Goal: Information Seeking & Learning: Learn about a topic

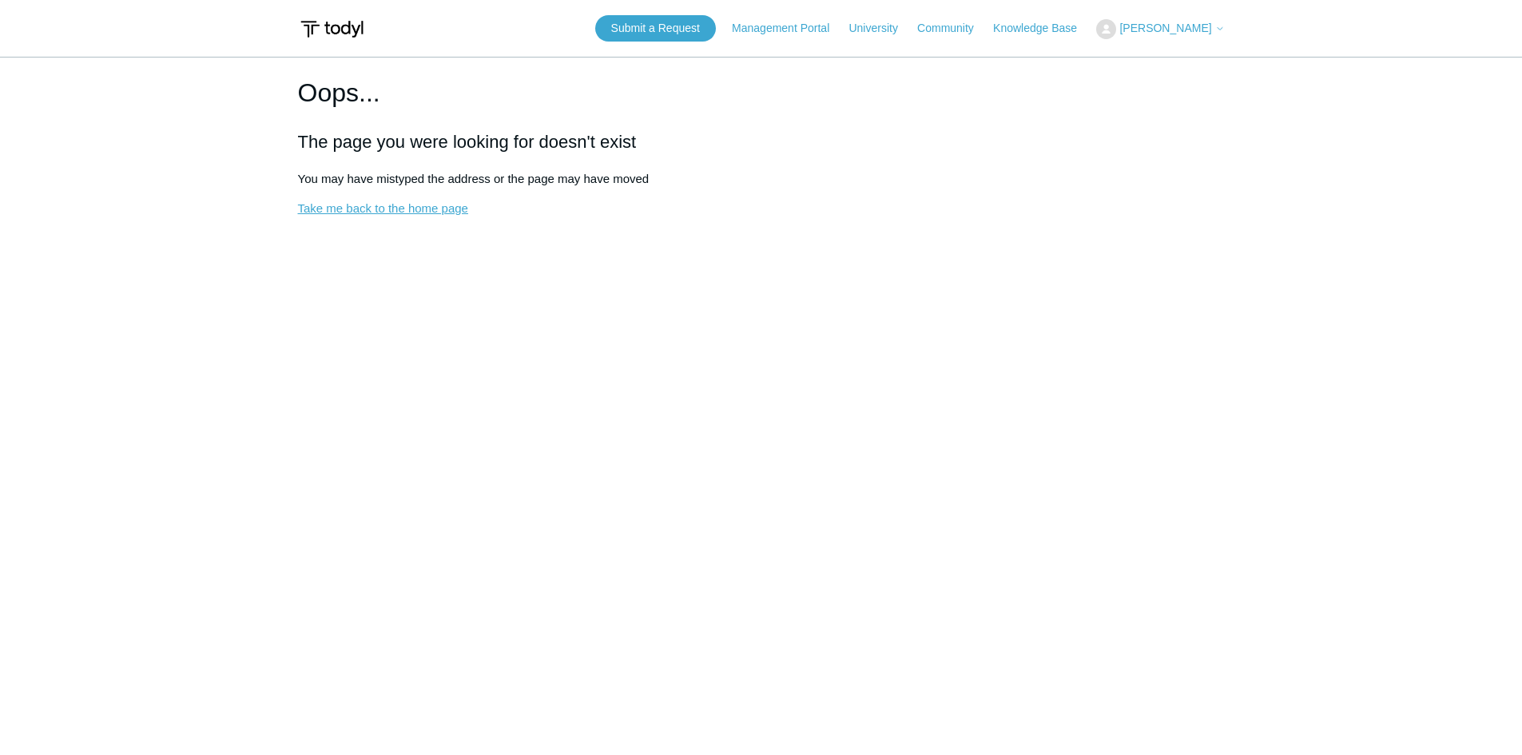
click at [399, 214] on link "Take me back to the home page" at bounding box center [383, 208] width 170 height 14
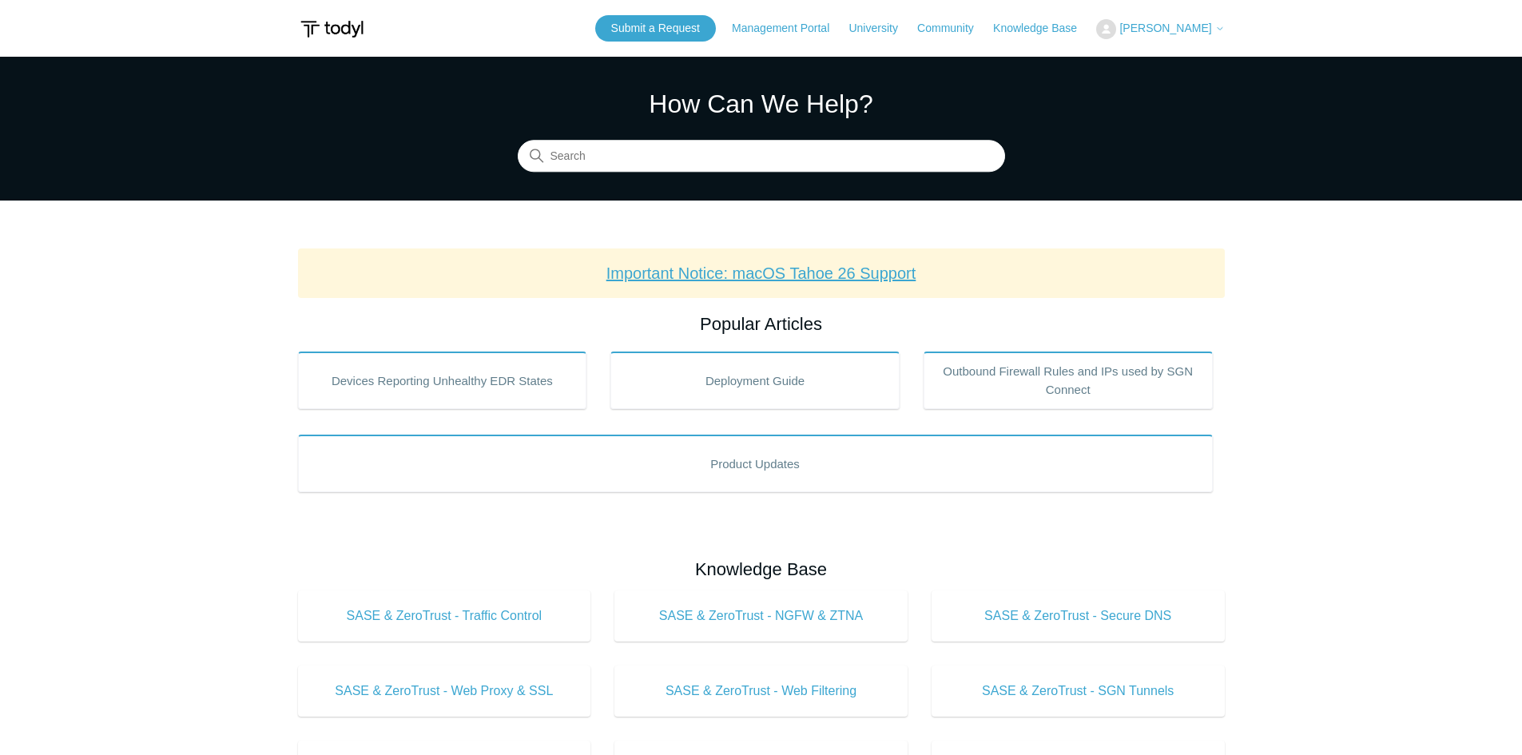
click at [793, 268] on link "Important Notice: macOS Tahoe 26 Support" at bounding box center [761, 273] width 310 height 18
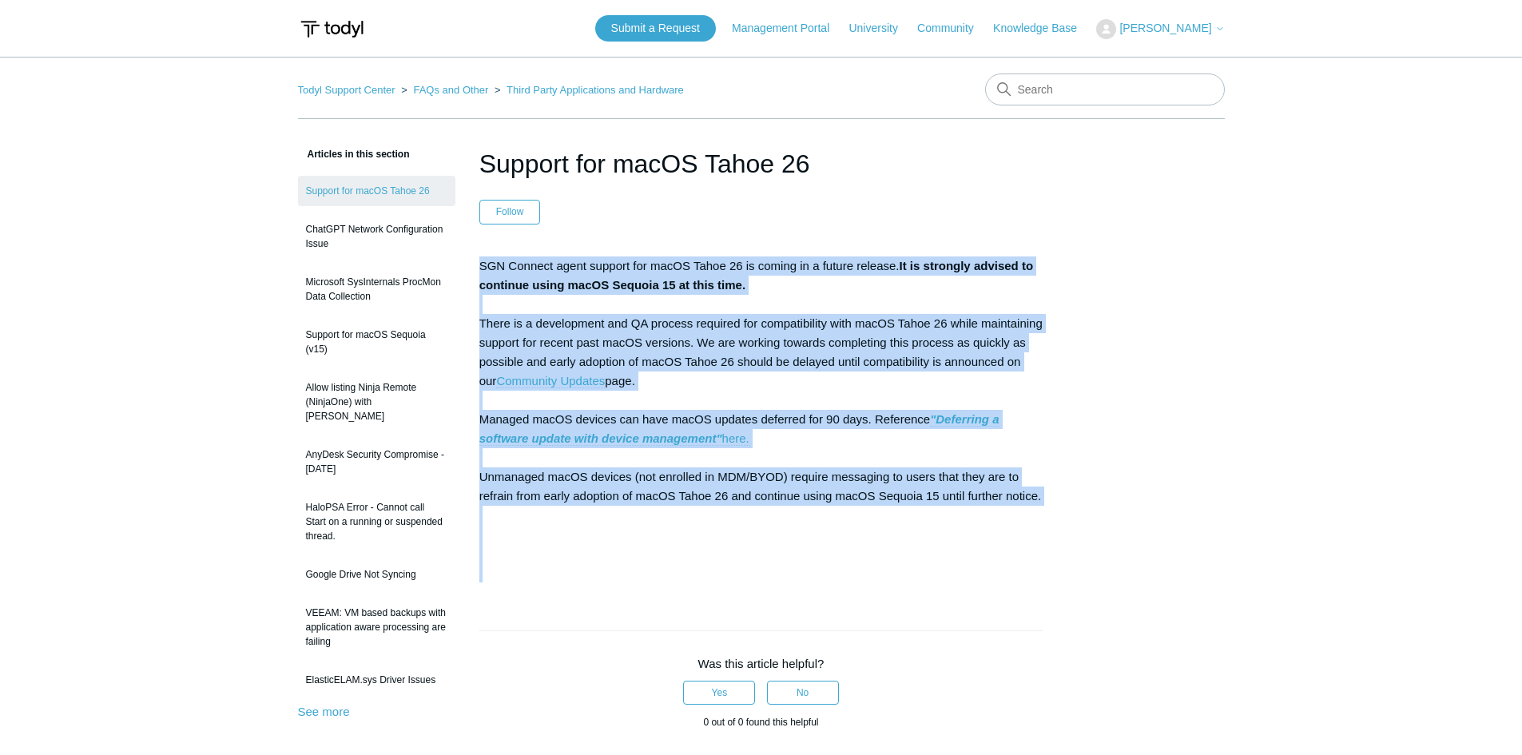
drag, startPoint x: 743, startPoint y: 605, endPoint x: 568, endPoint y: 274, distance: 374.8
click at [474, 179] on article "Support for macOS Tahoe 26 Follow Not yet followed by anyone SGN Connect agent …" at bounding box center [761, 636] width 612 height 982
click at [1026, 437] on p "SGN Connect agent support for macOS Tahoe 26 is coming in a future release. It …" at bounding box center [761, 419] width 564 height 326
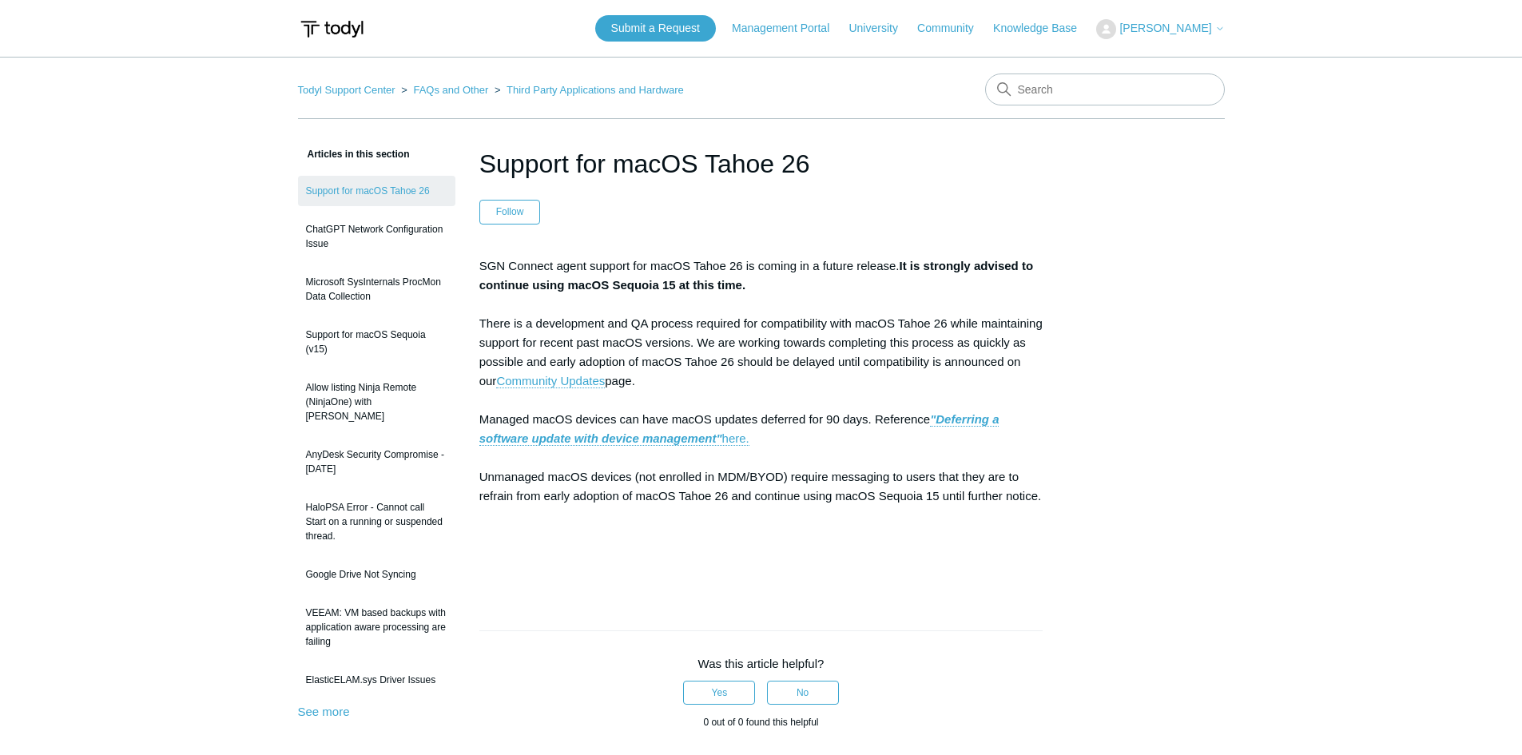
drag, startPoint x: 642, startPoint y: 514, endPoint x: 473, endPoint y: 327, distance: 252.8
click at [473, 327] on article "Support for macOS Tahoe 26 Follow Not yet followed by anyone SGN Connect agent …" at bounding box center [761, 636] width 612 height 982
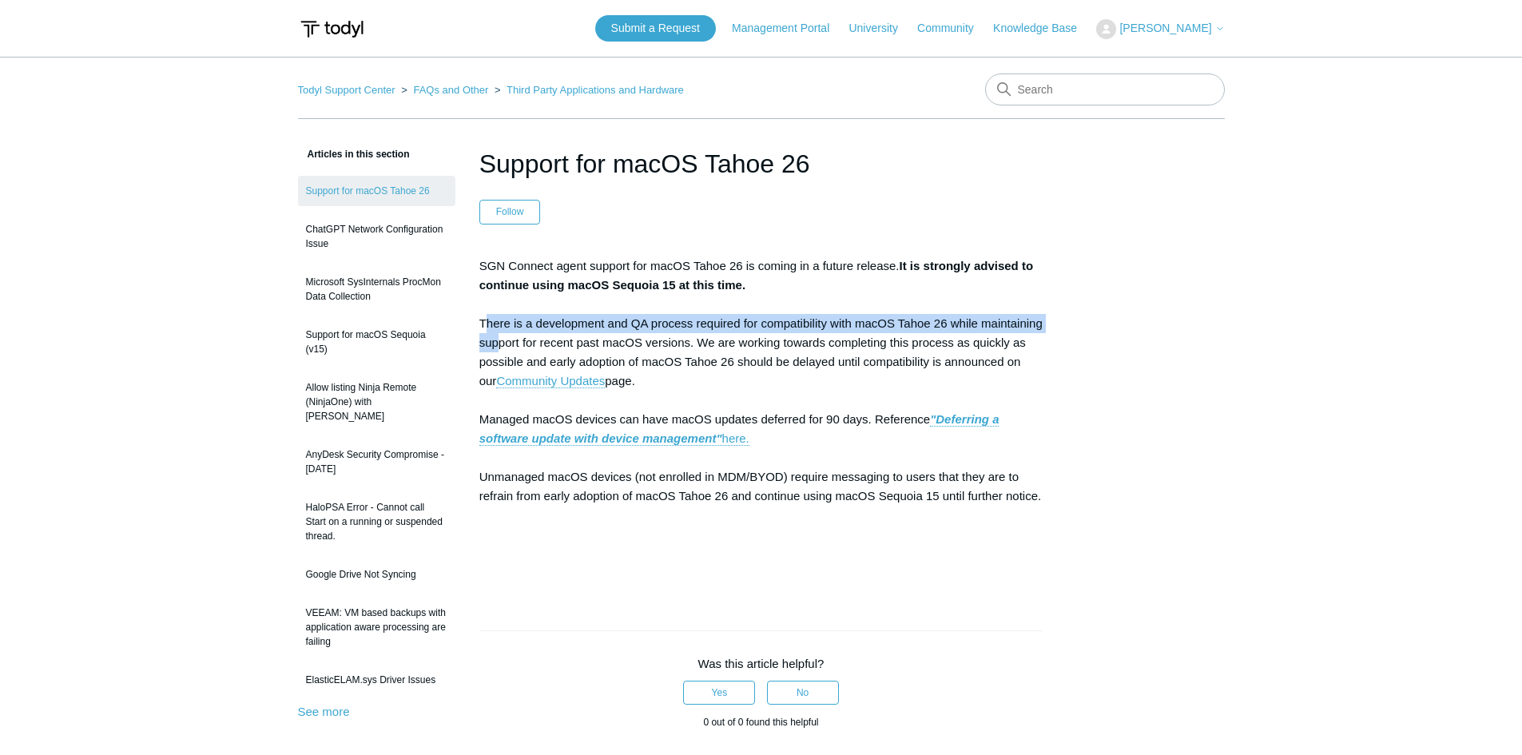
drag, startPoint x: 486, startPoint y: 323, endPoint x: 494, endPoint y: 336, distance: 16.2
click at [494, 336] on p "SGN Connect agent support for macOS Tahoe 26 is coming in a future release. It …" at bounding box center [761, 419] width 564 height 326
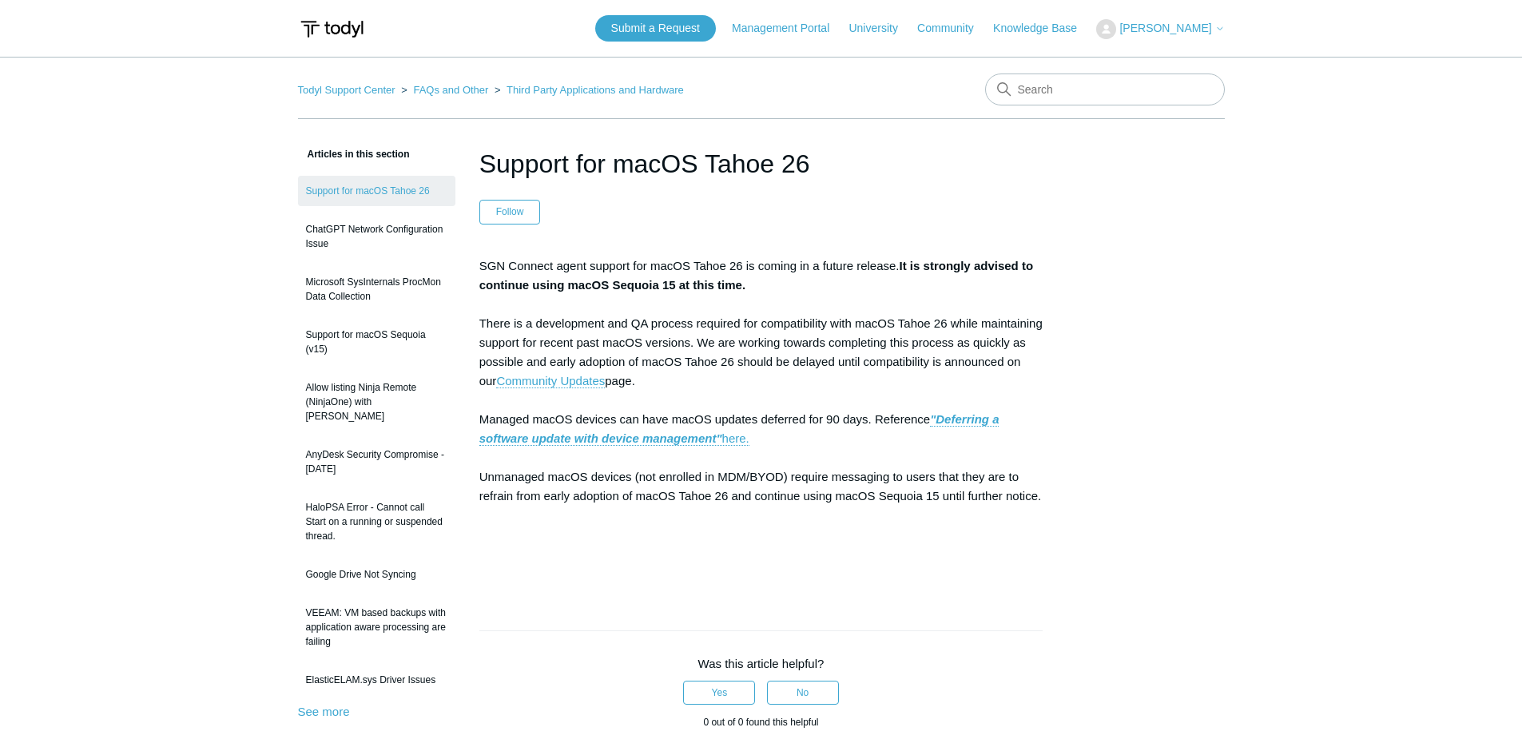
click at [496, 336] on p "SGN Connect agent support for macOS Tahoe 26 is coming in a future release. It …" at bounding box center [761, 419] width 564 height 326
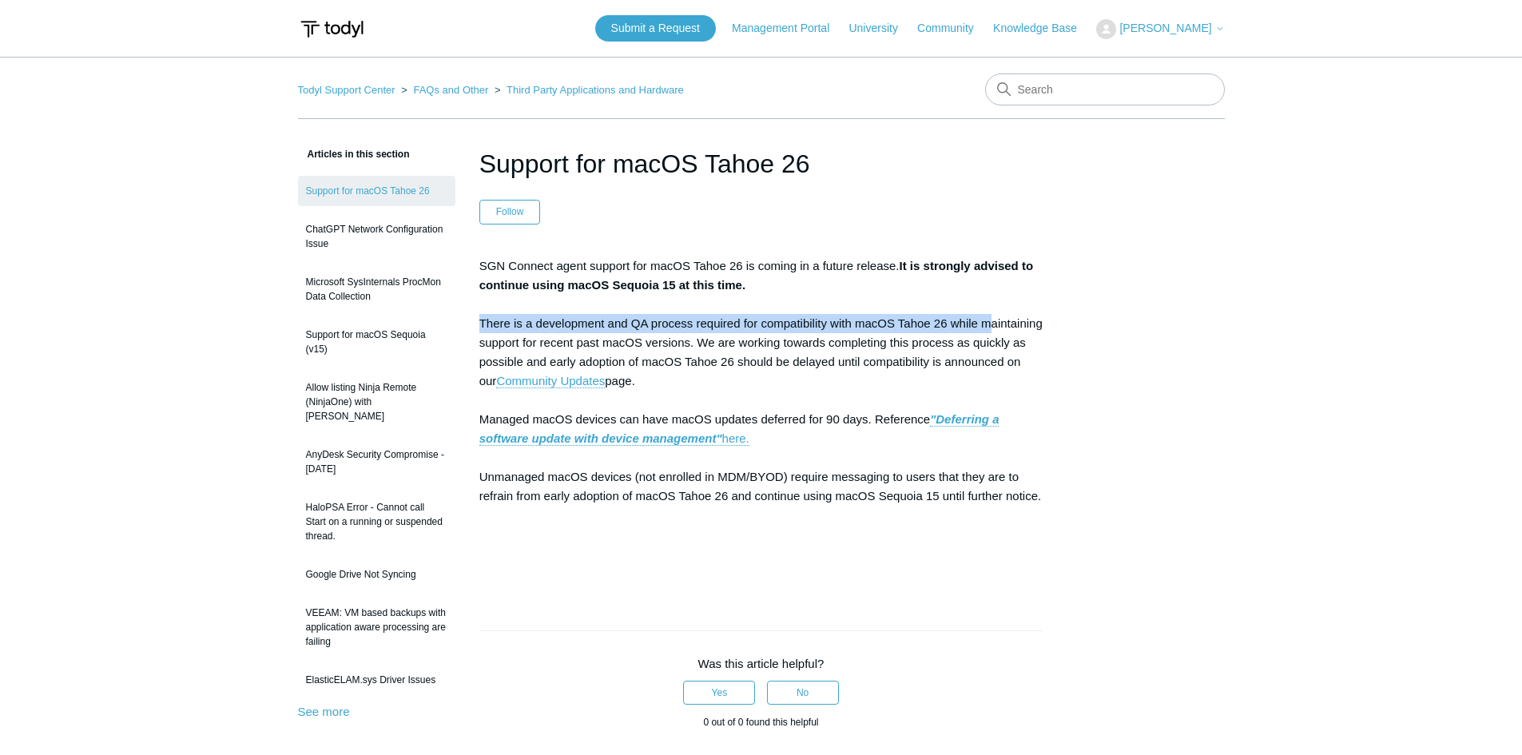
drag, startPoint x: 482, startPoint y: 324, endPoint x: 1044, endPoint y: 332, distance: 561.6
click at [1011, 331] on p "SGN Connect agent support for macOS Tahoe 26 is coming in a future release. It …" at bounding box center [761, 419] width 564 height 326
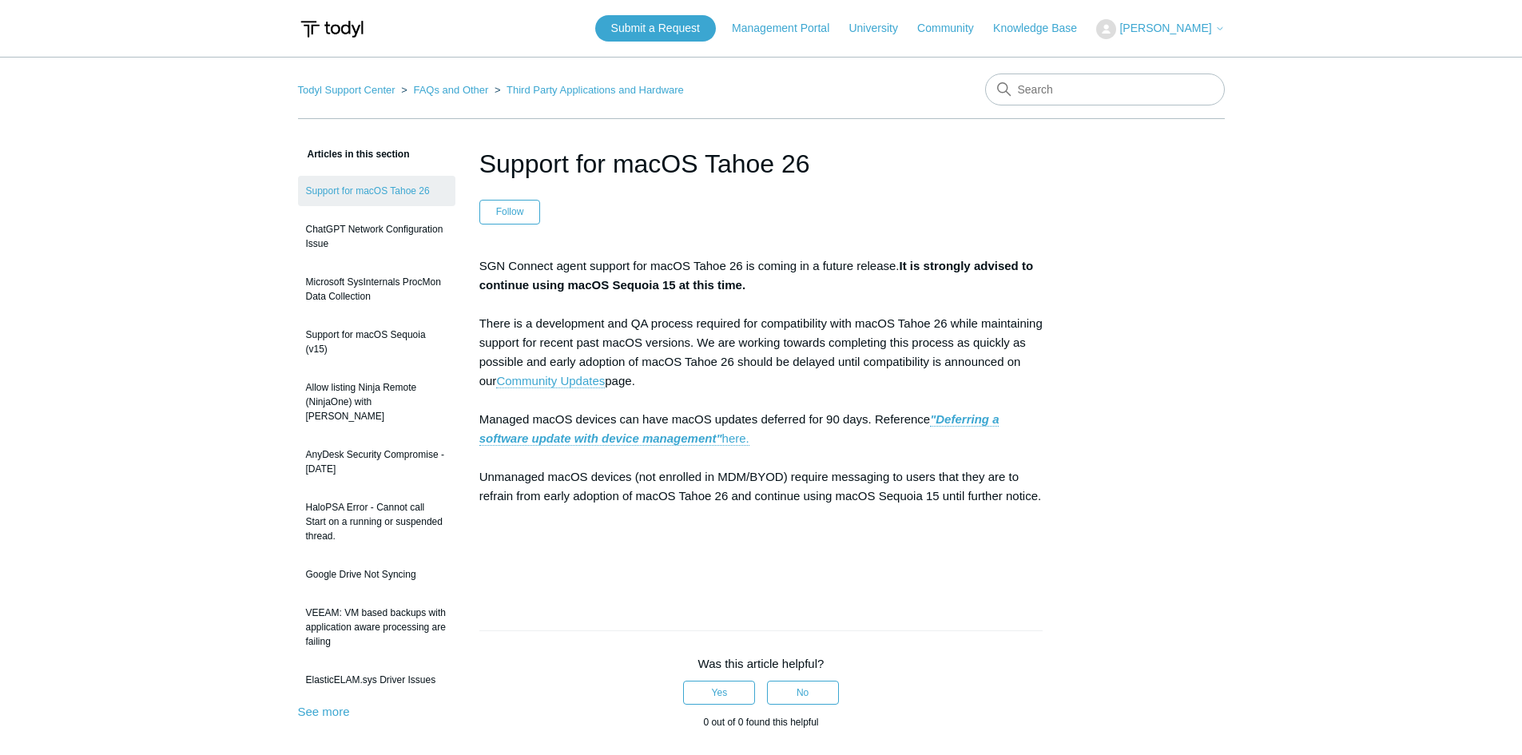
click at [1044, 332] on article "Support for macOS Tahoe 26 Follow Not yet followed by anyone SGN Connect agent …" at bounding box center [761, 636] width 612 height 982
drag, startPoint x: 759, startPoint y: 381, endPoint x: 544, endPoint y: 307, distance: 227.4
click at [546, 308] on p "SGN Connect agent support for macOS Tahoe 26 is coming in a future release. It …" at bounding box center [761, 419] width 564 height 326
click at [538, 298] on p "SGN Connect agent support for macOS Tahoe 26 is coming in a future release. It …" at bounding box center [761, 419] width 564 height 326
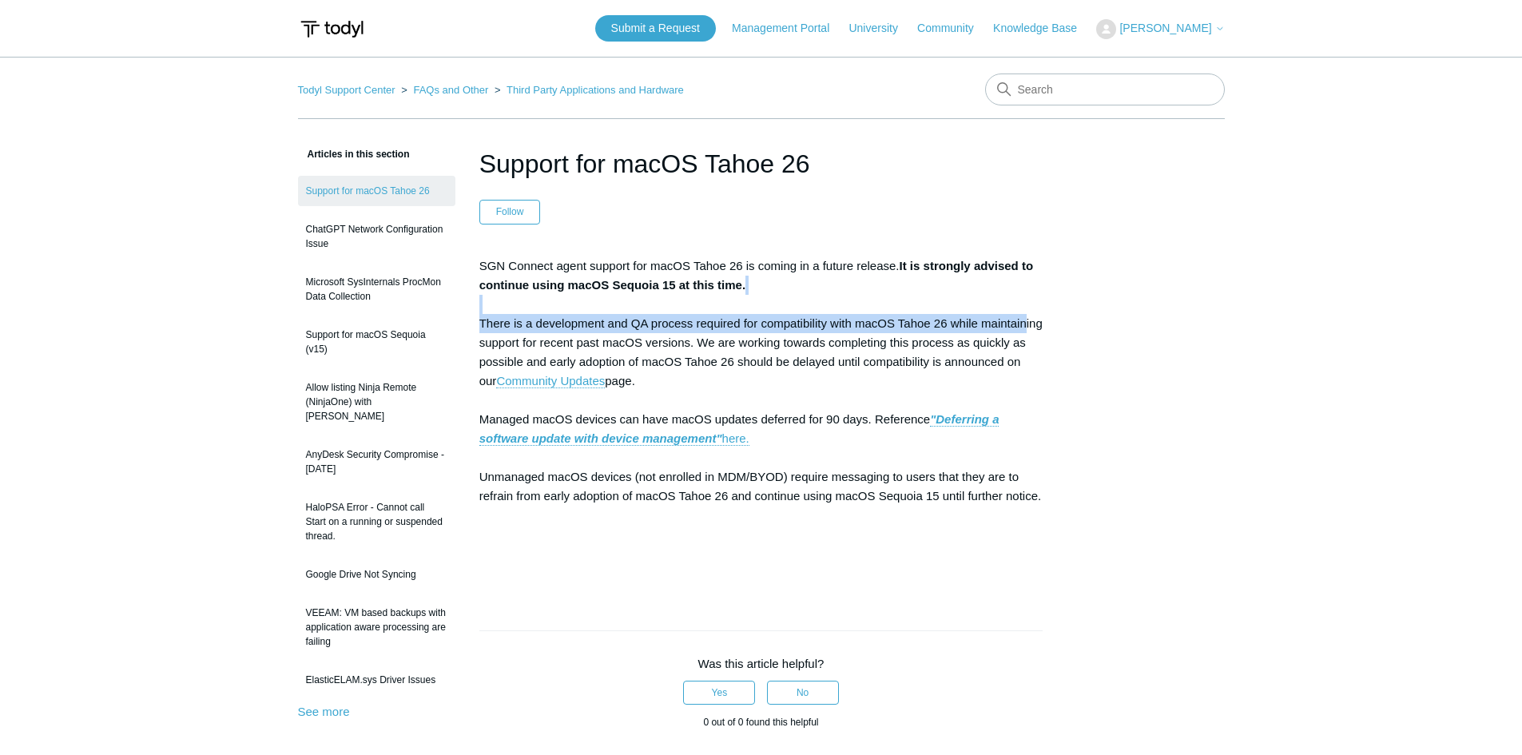
drag, startPoint x: 469, startPoint y: 308, endPoint x: 1039, endPoint y: 331, distance: 570.8
click at [1039, 331] on article "Support for macOS Tahoe 26 Follow Not yet followed by anyone SGN Connect agent …" at bounding box center [761, 636] width 612 height 982
click at [1040, 331] on p "SGN Connect agent support for macOS Tahoe 26 is coming in a future release. It …" at bounding box center [761, 419] width 564 height 326
click at [508, 330] on p "SGN Connect agent support for macOS Tahoe 26 is coming in a future release. It …" at bounding box center [761, 419] width 564 height 326
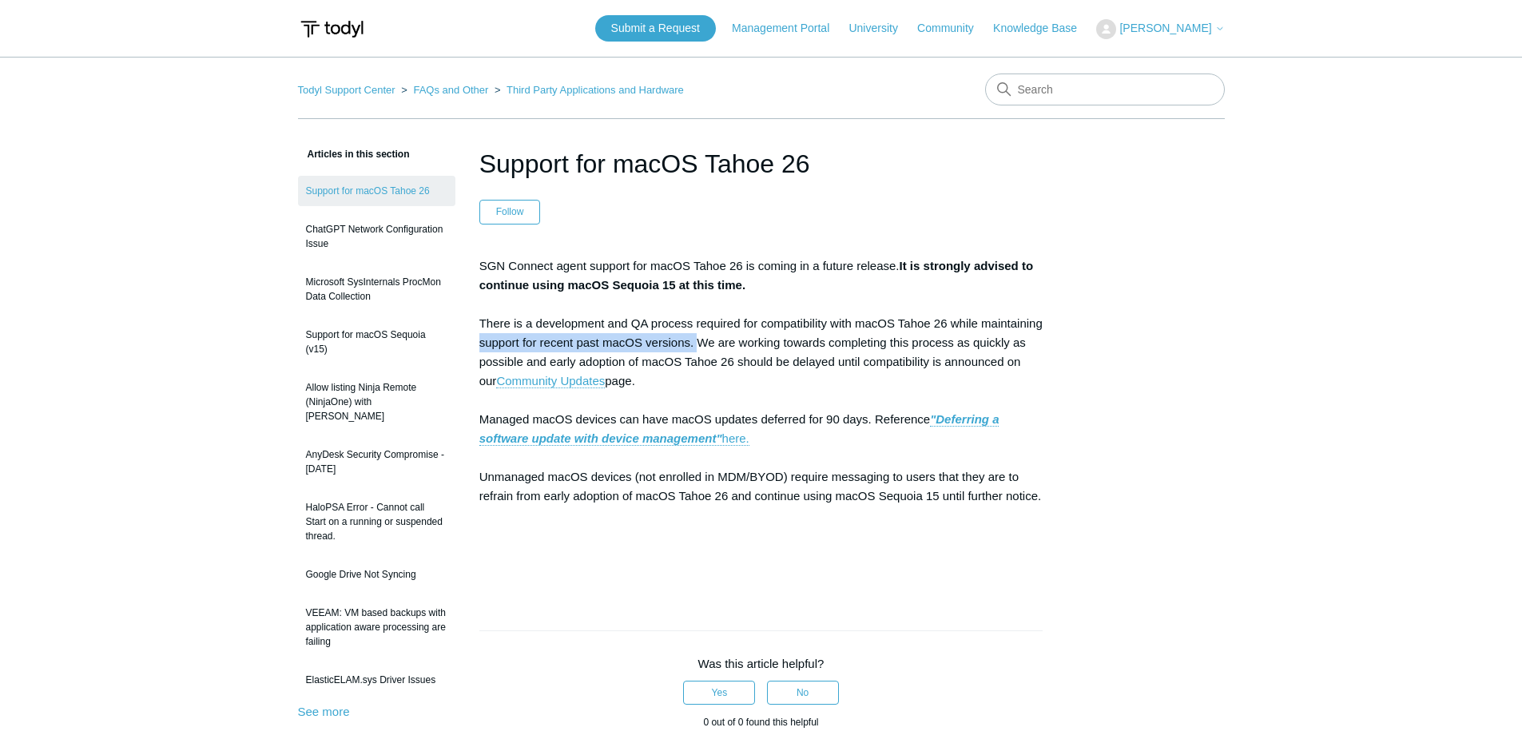
drag, startPoint x: 480, startPoint y: 347, endPoint x: 699, endPoint y: 341, distance: 218.9
click at [699, 341] on p "SGN Connect agent support for macOS Tahoe 26 is coming in a future release. It …" at bounding box center [761, 419] width 564 height 326
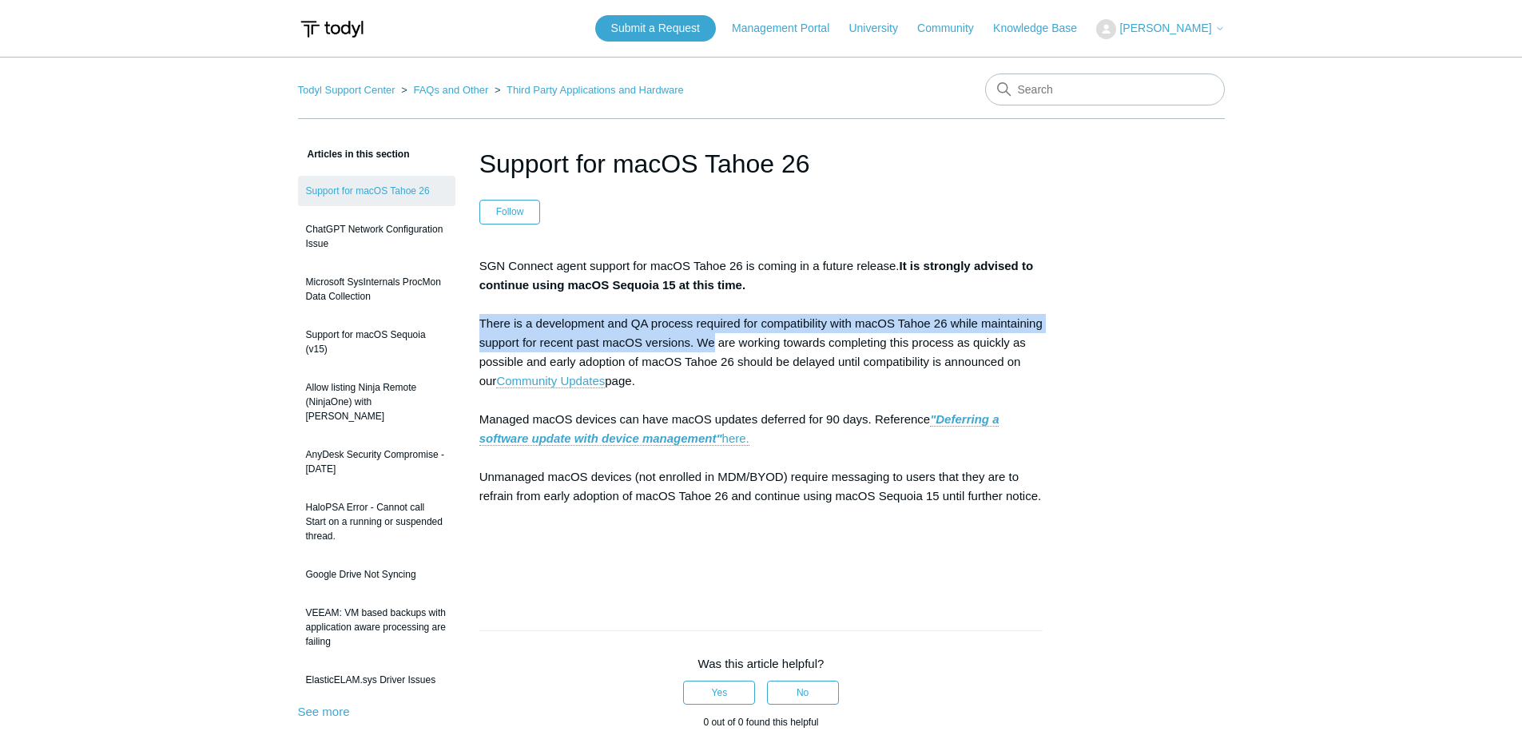
drag, startPoint x: 697, startPoint y: 341, endPoint x: 479, endPoint y: 322, distance: 218.9
click at [480, 323] on p "SGN Connect agent support for macOS Tahoe 26 is coming in a future release. It …" at bounding box center [761, 419] width 564 height 326
click at [479, 322] on p "SGN Connect agent support for macOS Tahoe 26 is coming in a future release. It …" at bounding box center [761, 419] width 564 height 326
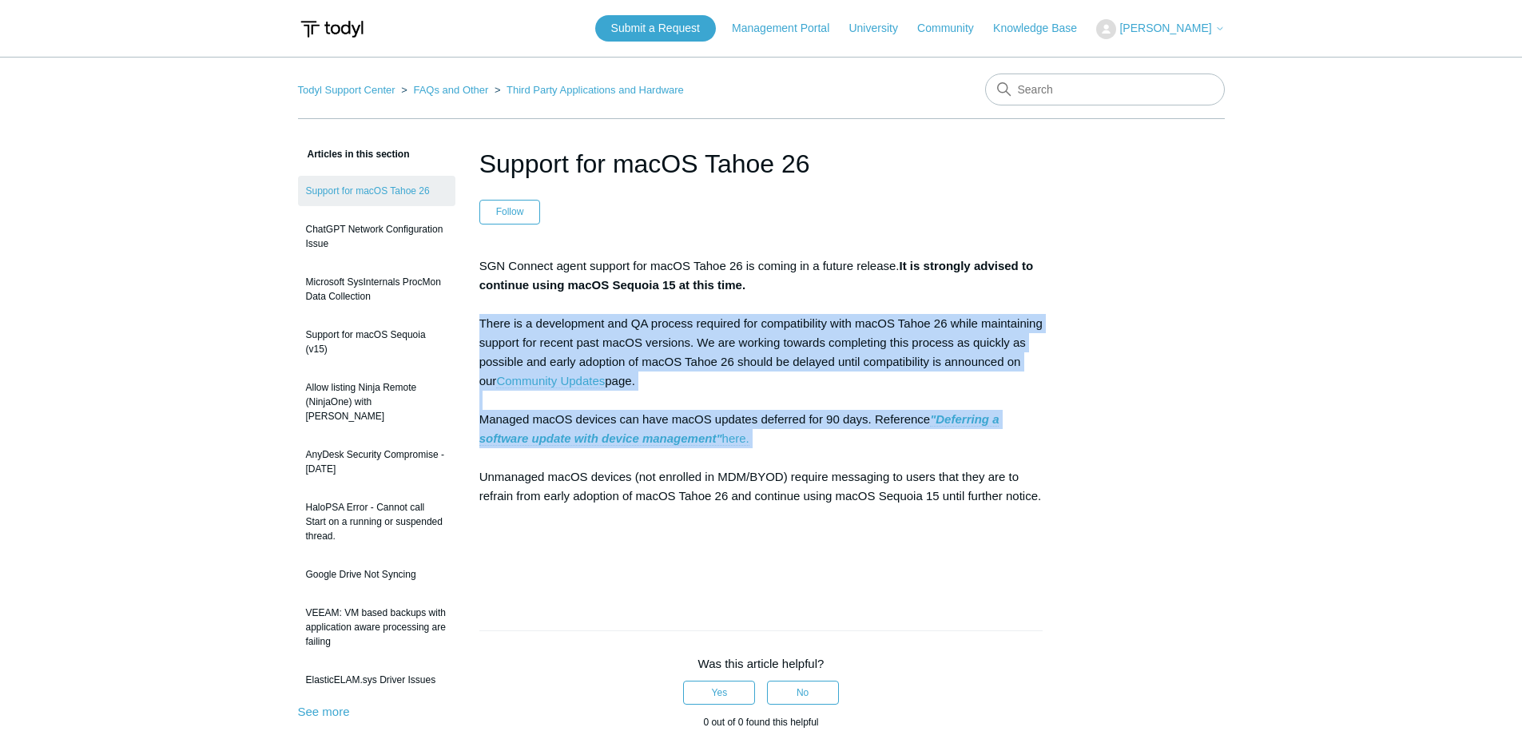
drag, startPoint x: 478, startPoint y: 321, endPoint x: 798, endPoint y: 447, distance: 343.3
click at [798, 447] on p "SGN Connect agent support for macOS Tahoe 26 is coming in a future release. It …" at bounding box center [761, 419] width 564 height 326
drag, startPoint x: 530, startPoint y: 510, endPoint x: 488, endPoint y: 476, distance: 53.9
click at [488, 476] on p "SGN Connect agent support for macOS Tahoe 26 is coming in a future release. It …" at bounding box center [761, 419] width 564 height 326
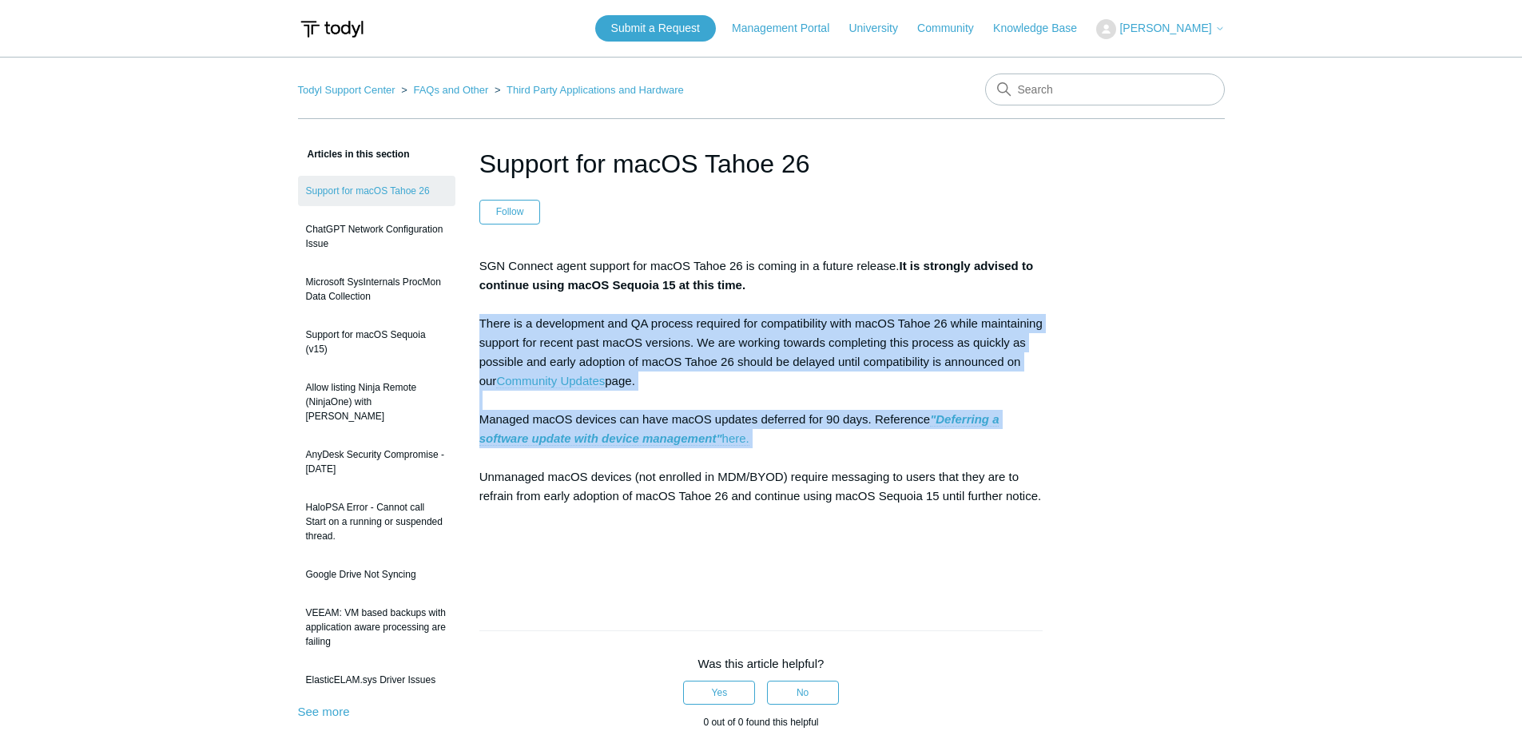
click at [487, 474] on p "SGN Connect agent support for macOS Tahoe 26 is coming in a future release. It …" at bounding box center [761, 419] width 564 height 326
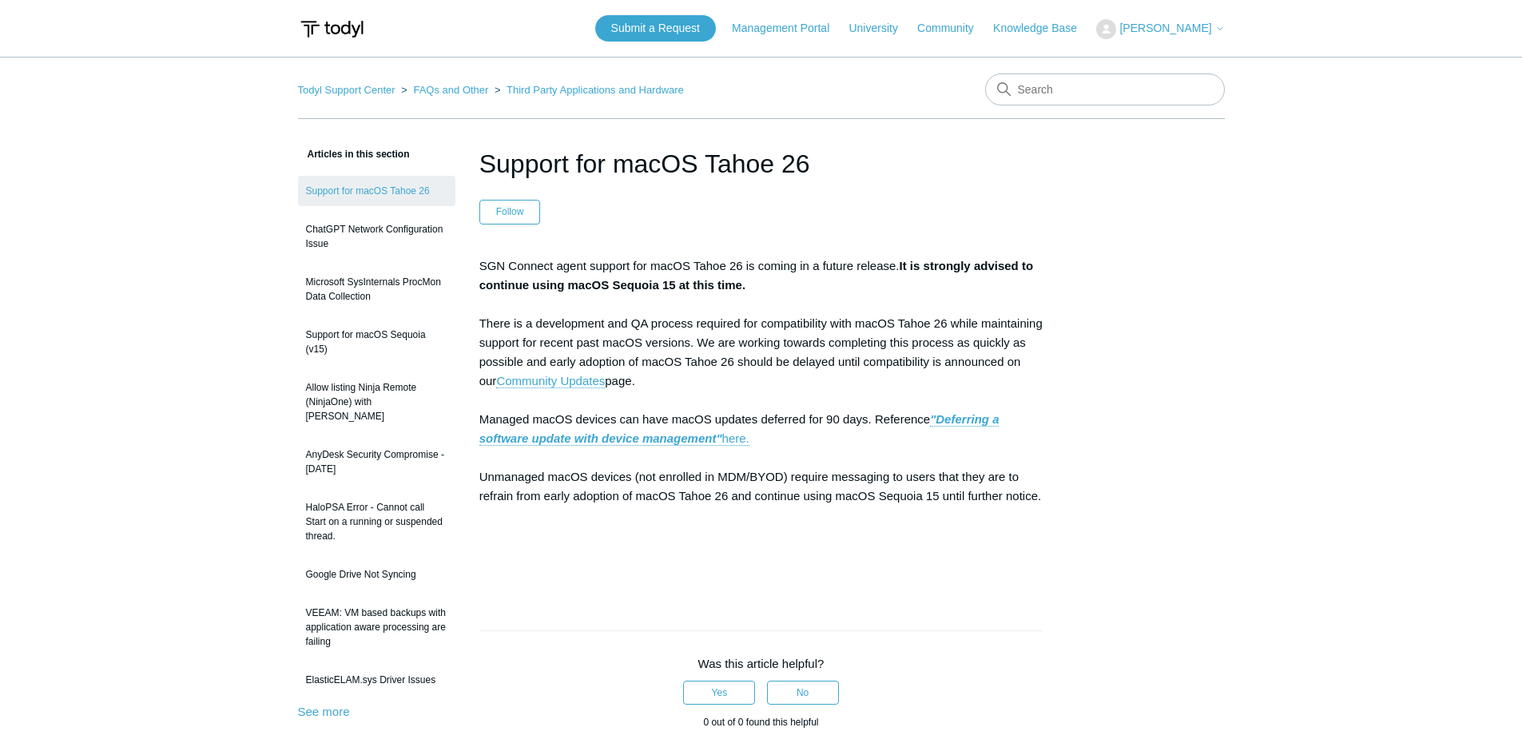
click at [1016, 582] on p "SGN Connect agent support for macOS Tahoe 26 is coming in a future release. It …" at bounding box center [761, 419] width 564 height 326
click at [347, 95] on link "Todyl Support Center" at bounding box center [346, 90] width 97 height 12
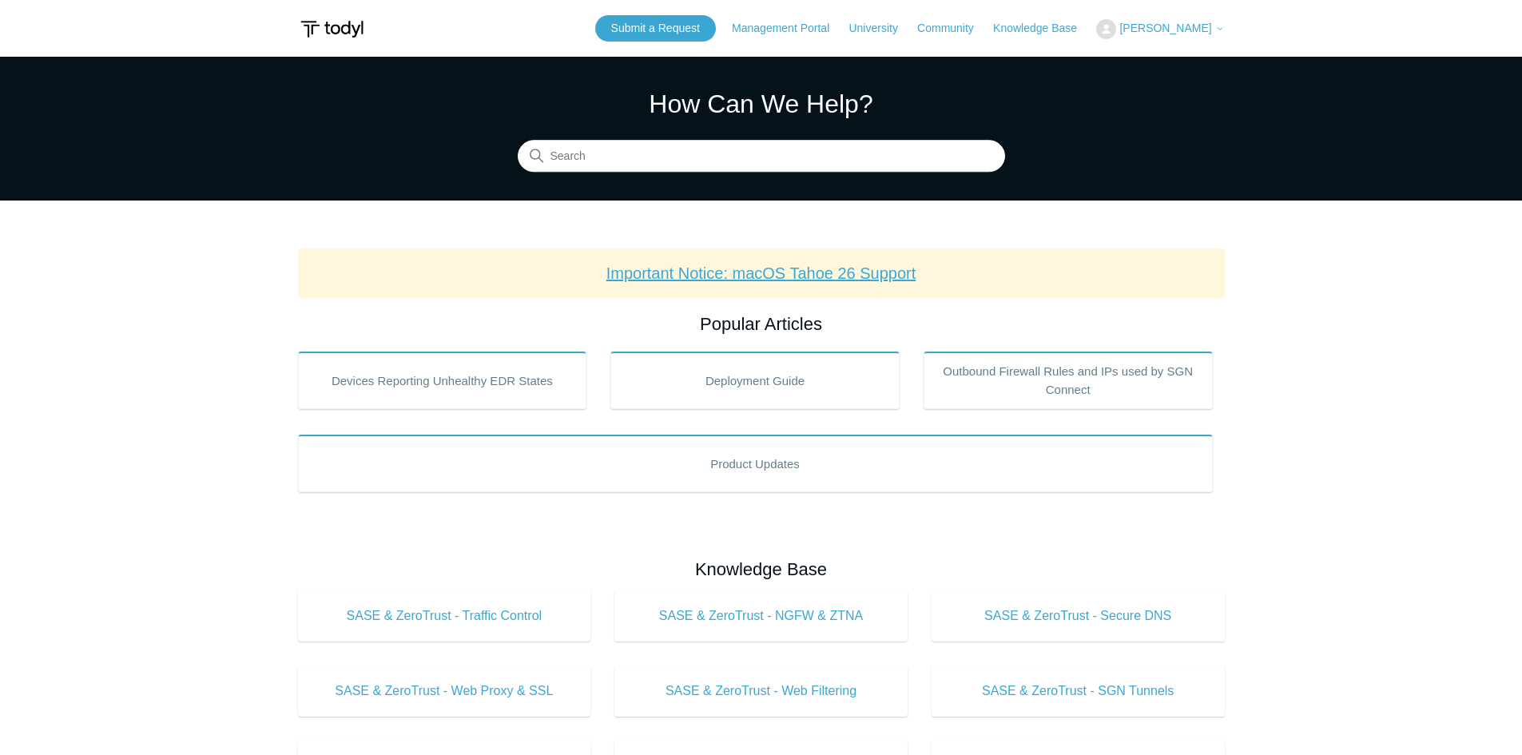
click at [773, 281] on link "Important Notice: macOS Tahoe 26 Support" at bounding box center [761, 273] width 310 height 18
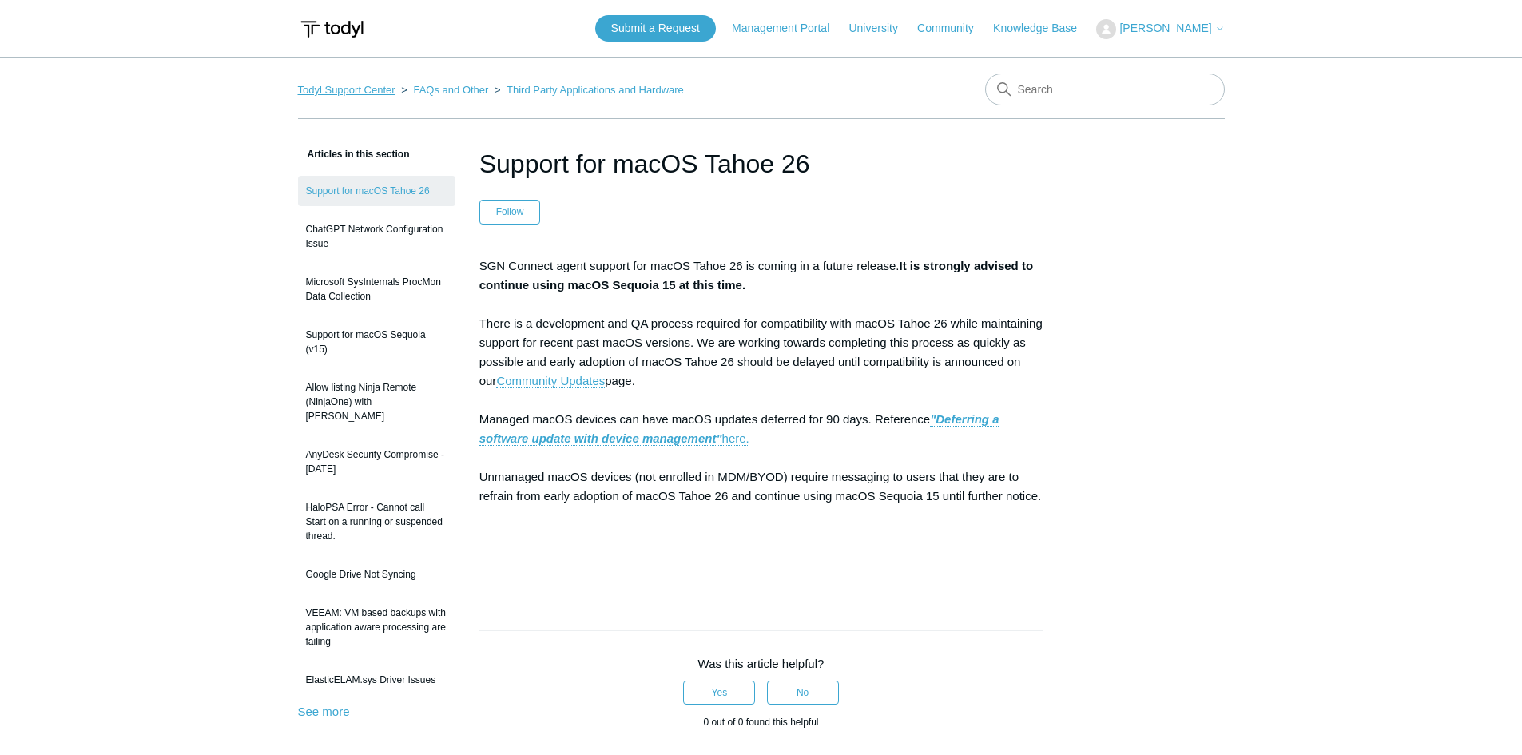
click at [336, 89] on link "Todyl Support Center" at bounding box center [346, 90] width 97 height 12
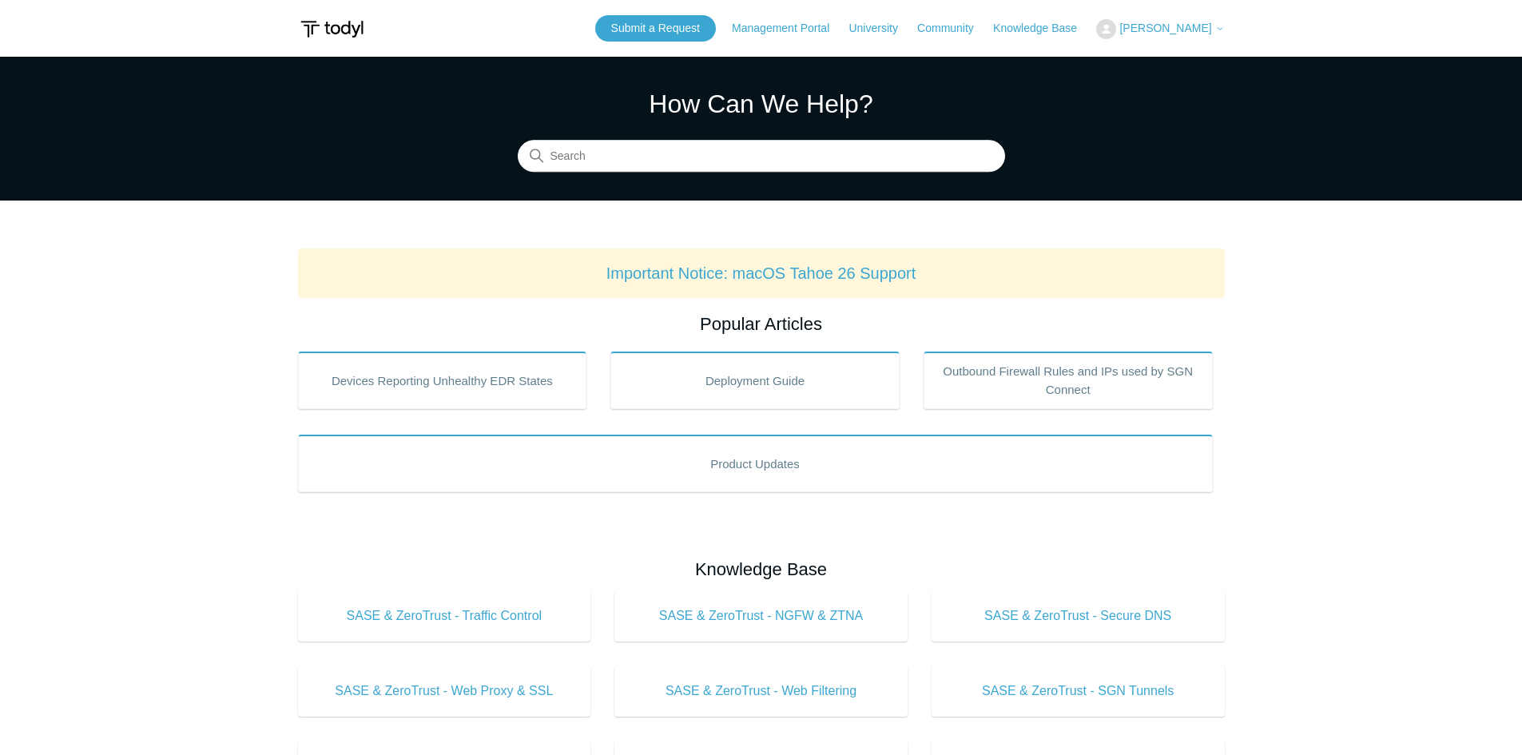
click at [1388, 423] on main "Todyl Support Center How Can We Help? Search Important Notice: macOS Tahoe 26 S…" at bounding box center [761, 748] width 1522 height 1383
click at [753, 268] on link "Important Notice: macOS Tahoe 26 Support" at bounding box center [761, 273] width 310 height 18
